Goal: Information Seeking & Learning: Learn about a topic

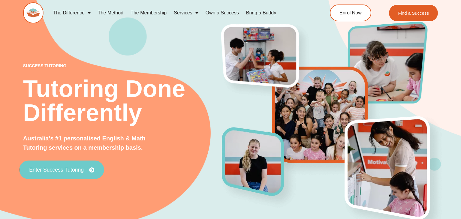
click at [69, 167] on span "Enter Success Tutoring" at bounding box center [56, 169] width 55 height 5
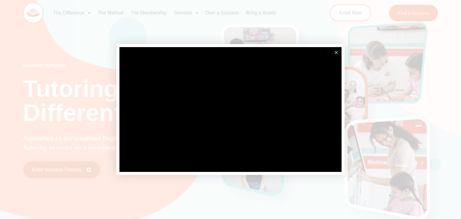
click at [337, 52] on icon "Close" at bounding box center [336, 52] width 5 height 5
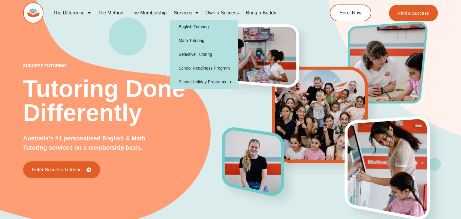
click at [183, 12] on link "Services" at bounding box center [186, 13] width 32 height 14
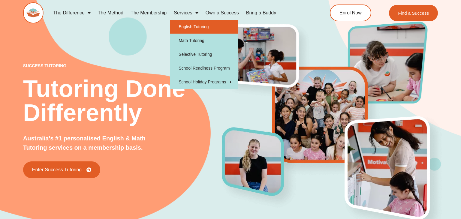
click at [201, 25] on link "English Tutoring" at bounding box center [204, 27] width 68 height 14
